Goal: Transaction & Acquisition: Purchase product/service

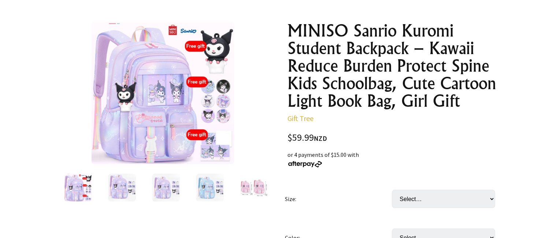
click at [130, 189] on img at bounding box center [122, 188] width 28 height 28
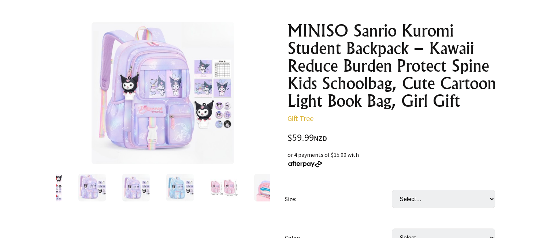
click at [143, 182] on img at bounding box center [136, 188] width 28 height 28
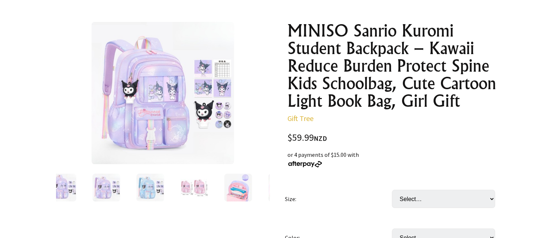
click at [143, 188] on img at bounding box center [150, 188] width 28 height 28
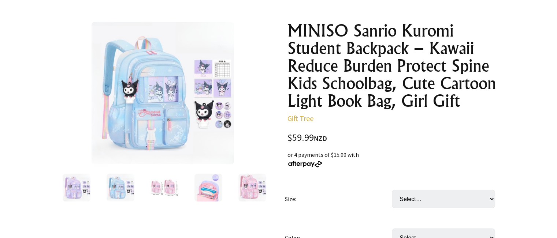
click at [154, 181] on img at bounding box center [164, 188] width 28 height 28
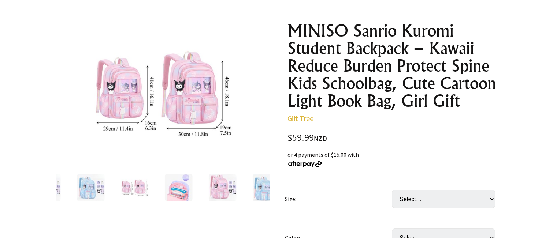
click at [187, 187] on img at bounding box center [178, 188] width 28 height 28
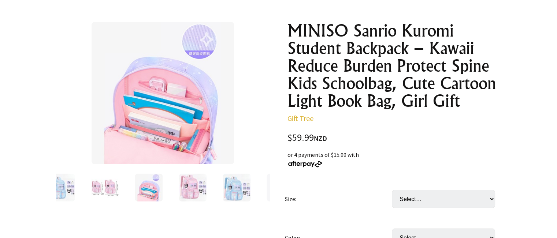
click at [197, 189] on img at bounding box center [193, 188] width 28 height 28
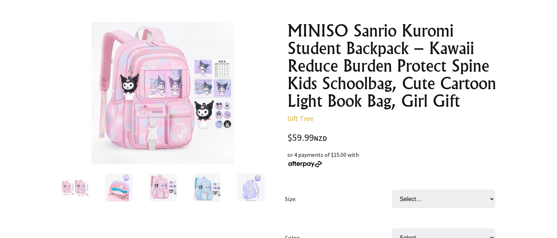
click at [209, 191] on img at bounding box center [206, 188] width 28 height 28
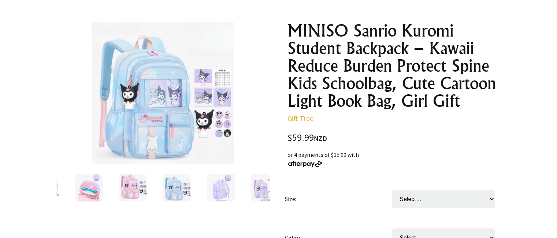
click at [216, 188] on img at bounding box center [221, 188] width 28 height 28
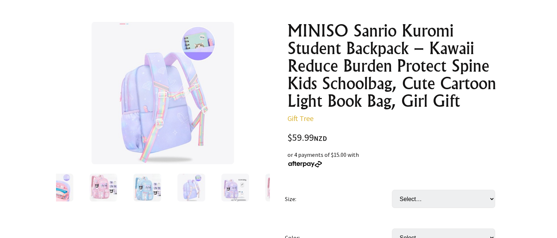
click at [233, 188] on img at bounding box center [235, 188] width 28 height 28
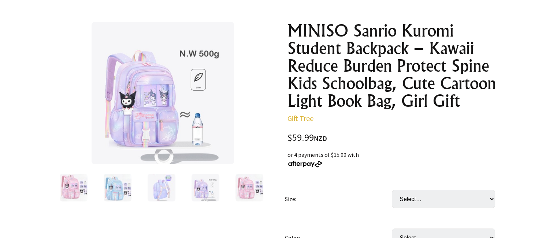
click at [251, 190] on img at bounding box center [249, 188] width 28 height 28
